Goal: Task Accomplishment & Management: Use online tool/utility

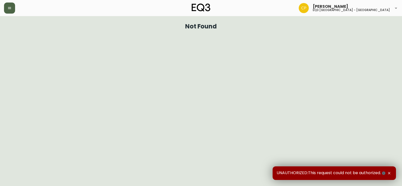
click at [10, 8] on icon "button" at bounding box center [10, 8] width 4 height 4
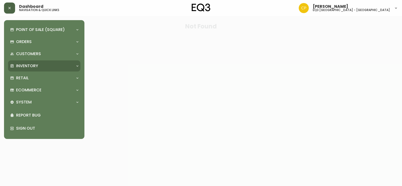
click at [31, 64] on p "Inventory" at bounding box center [27, 66] width 22 height 6
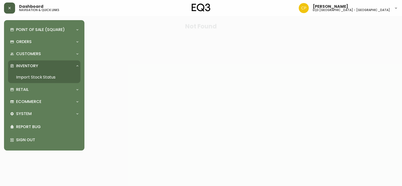
click at [34, 75] on link "Import Stock Status" at bounding box center [44, 77] width 72 height 12
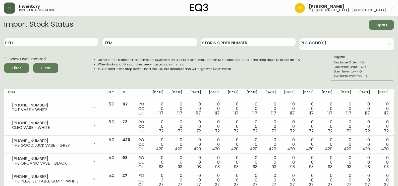
click at [35, 42] on input "SKU" at bounding box center [51, 42] width 94 height 8
paste input "[PHONE_NUMBER]"
type input "[PHONE_NUMBER]"
click at [4, 63] on button "Filter" at bounding box center [16, 68] width 25 height 10
